Goal: Task Accomplishment & Management: Use online tool/utility

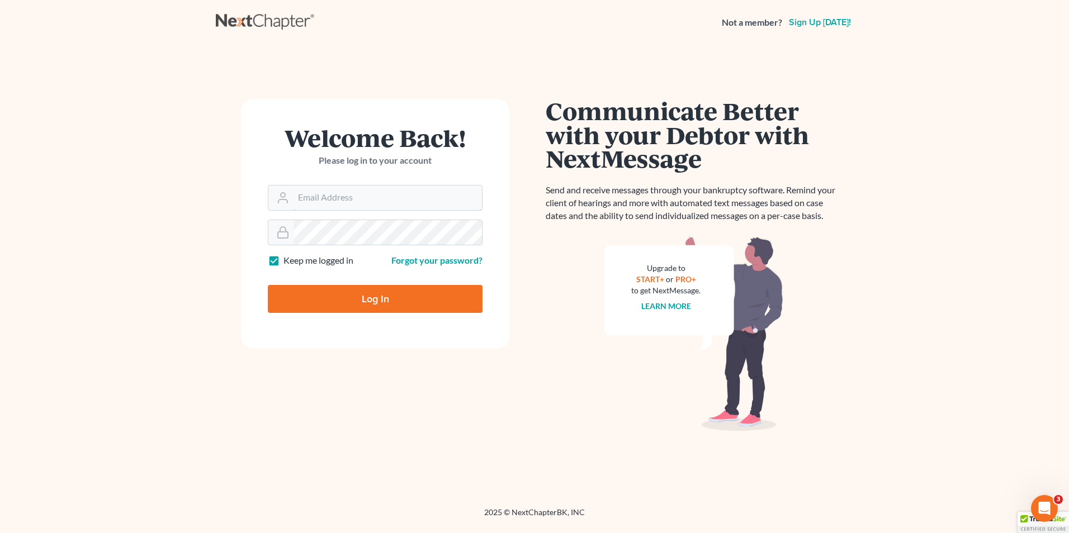
type input "Hunter@shieldlaw.com"
click at [425, 301] on input "Log In" at bounding box center [375, 299] width 215 height 28
type input "Thinking..."
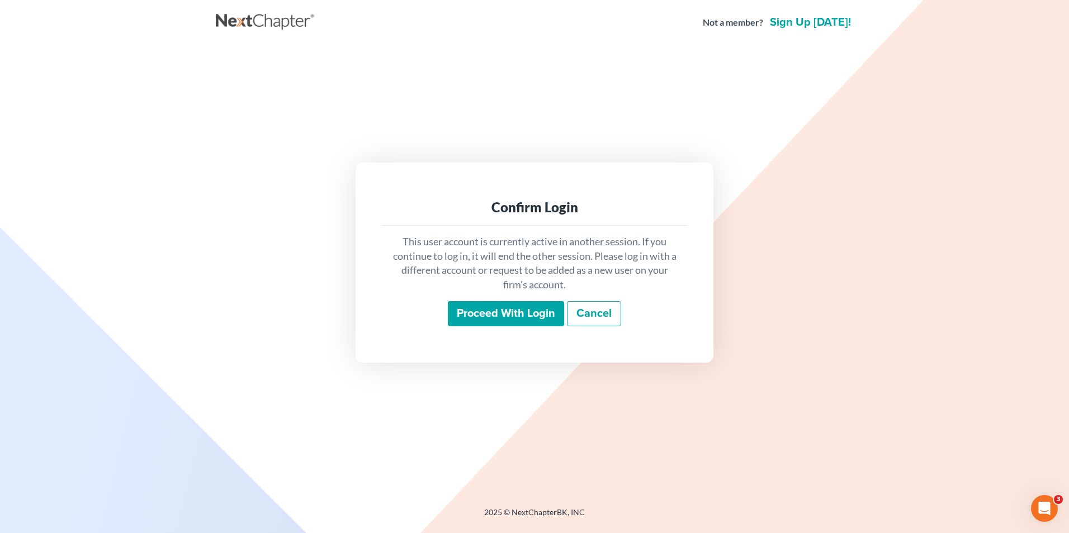
click at [494, 305] on input "Proceed with login" at bounding box center [506, 314] width 116 height 26
